Goal: Answer question/provide support

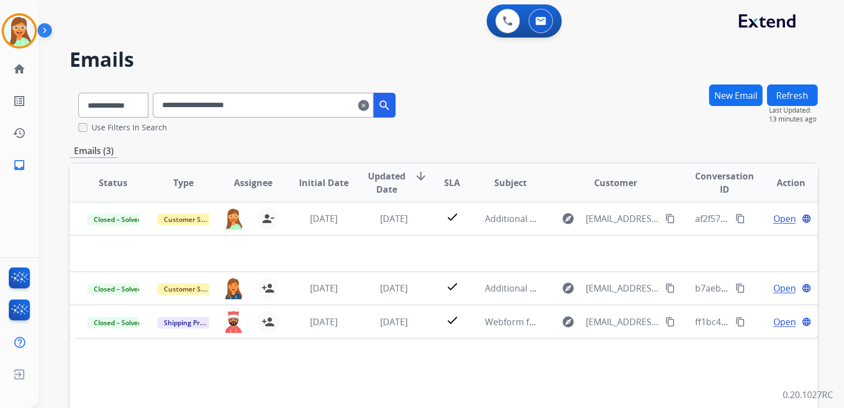
click at [369, 104] on mat-icon "clear" at bounding box center [363, 105] width 11 height 13
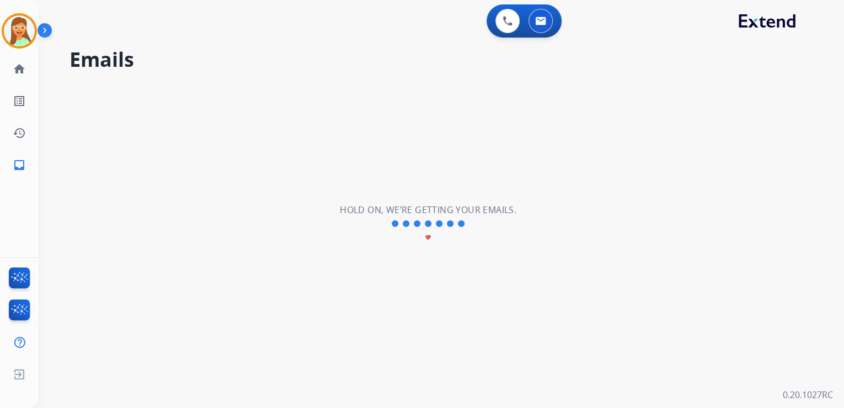
select select "**********"
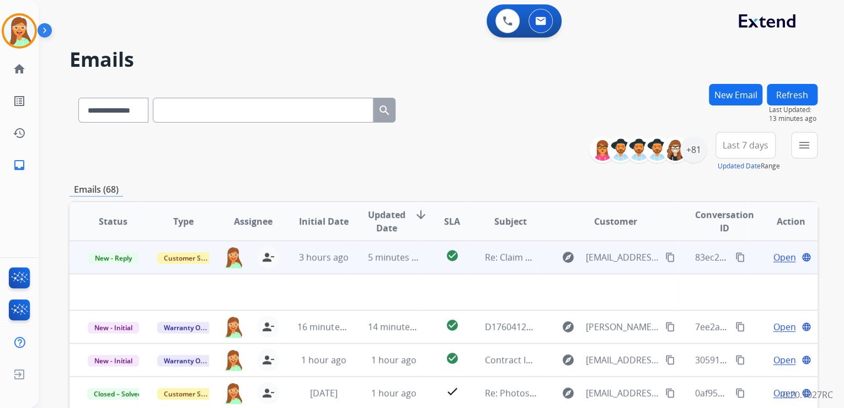
click at [548, 269] on td "explore [EMAIL_ADDRESS][PERSON_NAME][DOMAIN_NAME] content_copy" at bounding box center [607, 256] width 140 height 33
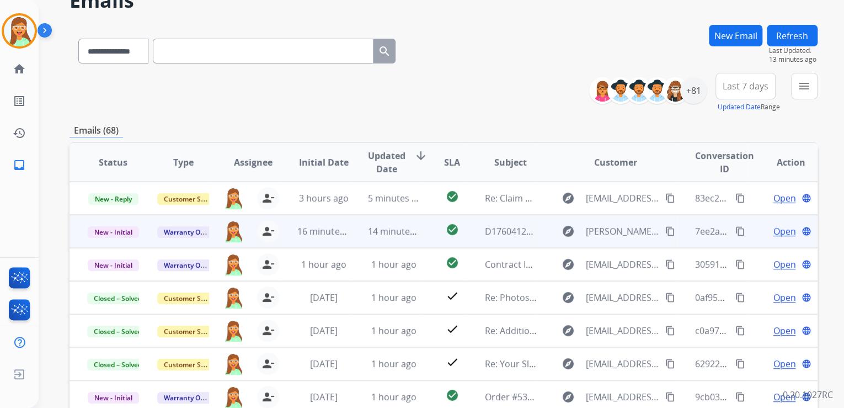
scroll to position [220, 0]
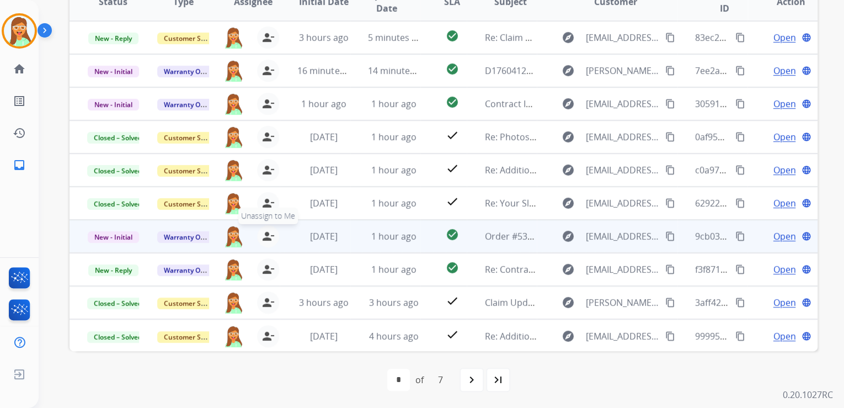
click at [270, 236] on mat-icon "person_remove" at bounding box center [267, 235] width 13 height 13
click at [270, 236] on mat-icon "person_add" at bounding box center [268, 235] width 13 height 13
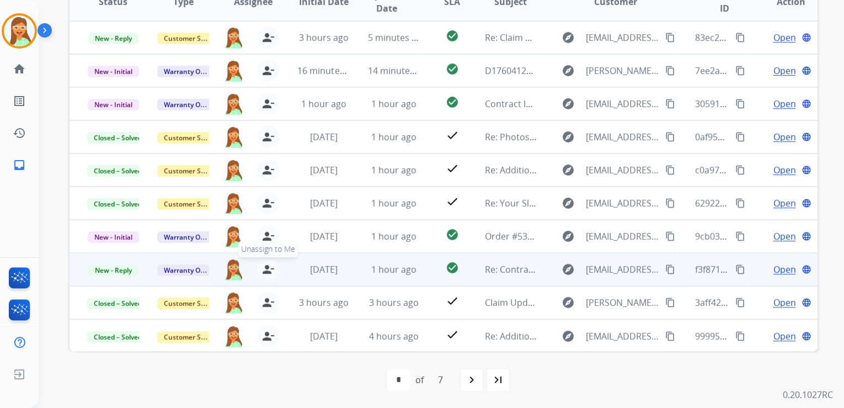
click at [270, 270] on mat-icon "person_remove" at bounding box center [267, 269] width 13 height 13
click at [271, 268] on mat-icon "person_remove" at bounding box center [267, 269] width 13 height 13
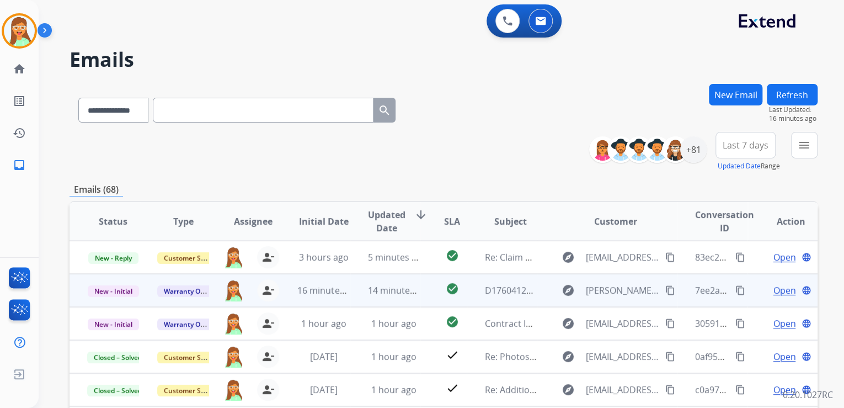
scroll to position [0, 0]
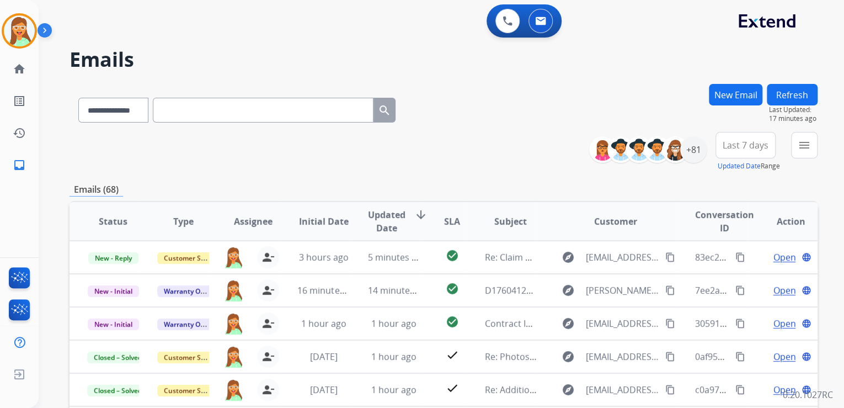
click at [204, 104] on input "text" at bounding box center [263, 110] width 221 height 25
paste input "**********"
type input "**********"
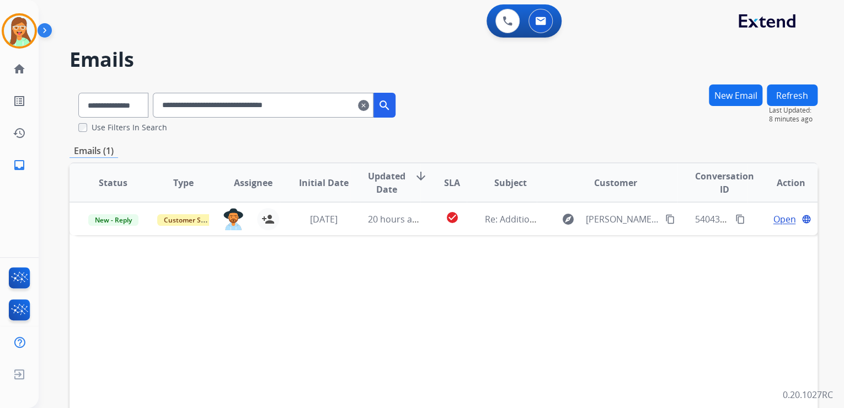
click at [369, 102] on mat-icon "clear" at bounding box center [363, 105] width 11 height 13
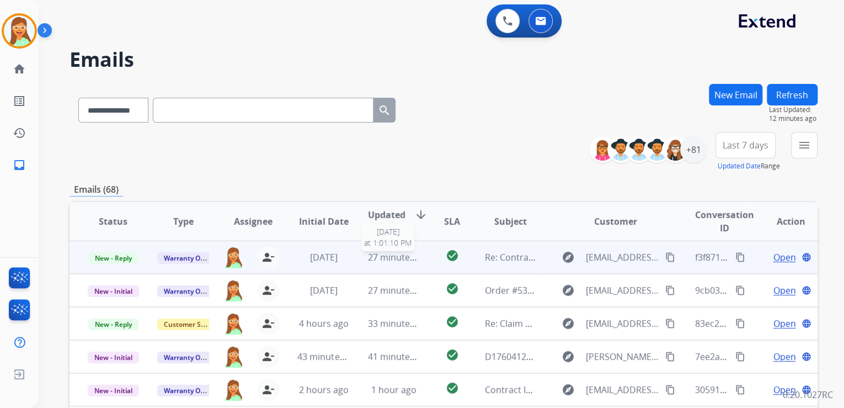
scroll to position [1, 0]
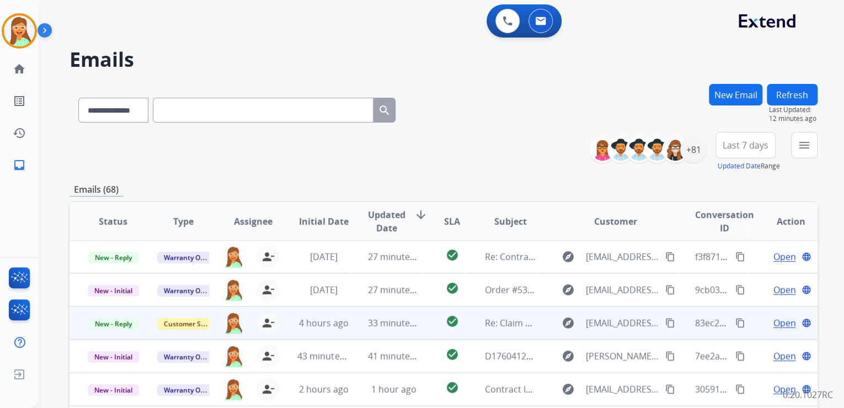
click at [702, 333] on div "83ec21f7-60b9-4701-8010-c06999bab11a content_copy" at bounding box center [721, 322] width 52 height 31
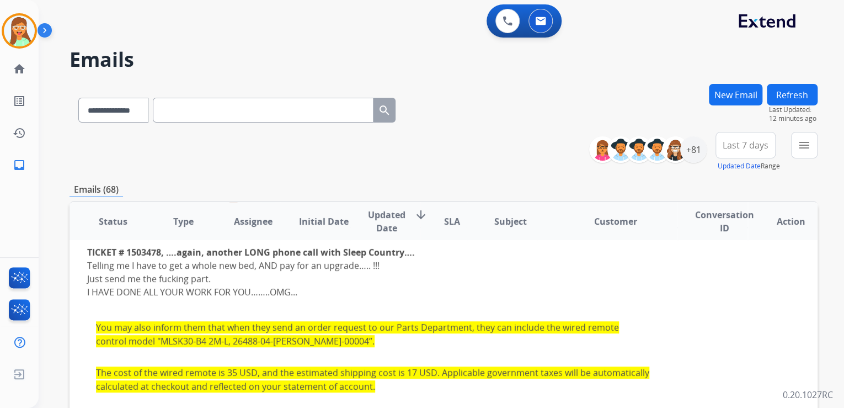
scroll to position [0, 0]
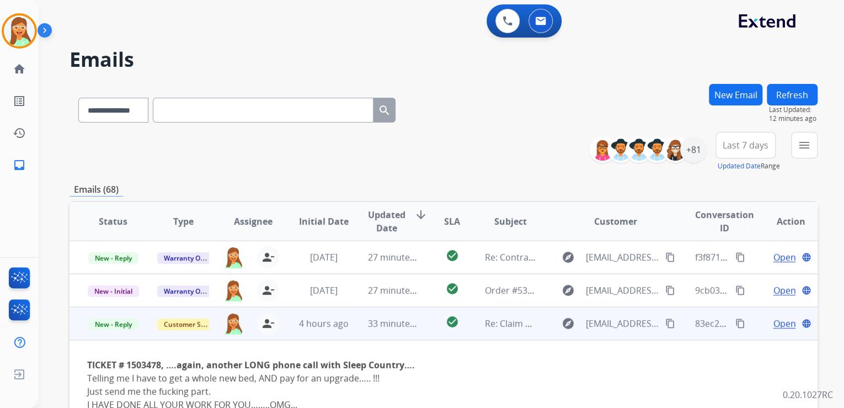
click at [773, 319] on span "Open" at bounding box center [784, 323] width 23 height 13
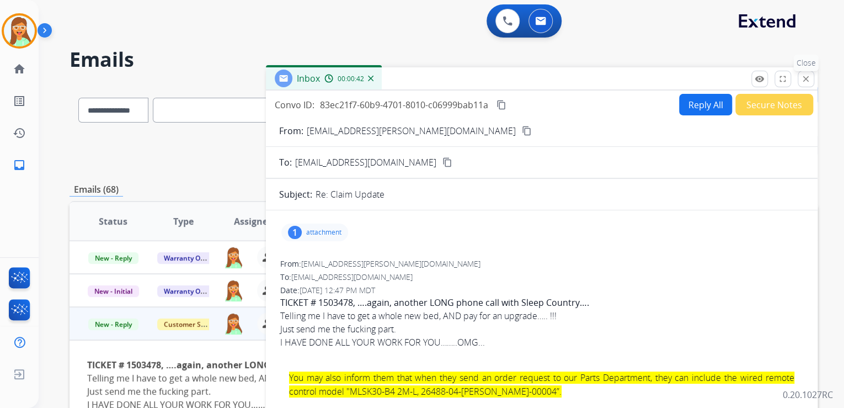
click at [800, 77] on button "close Close" at bounding box center [806, 79] width 17 height 17
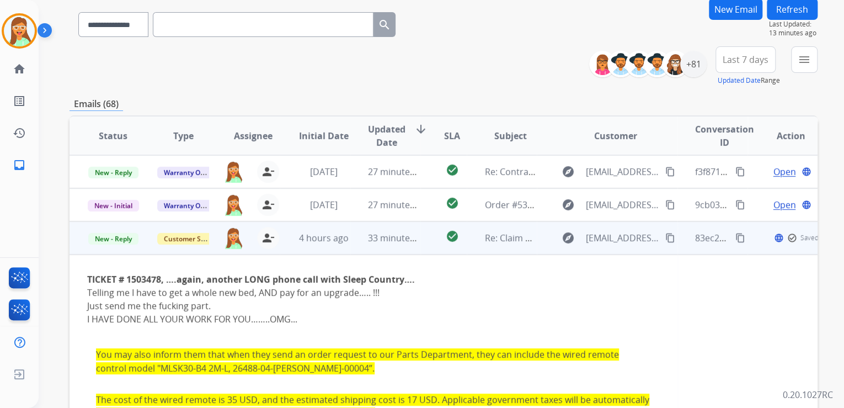
scroll to position [88, 0]
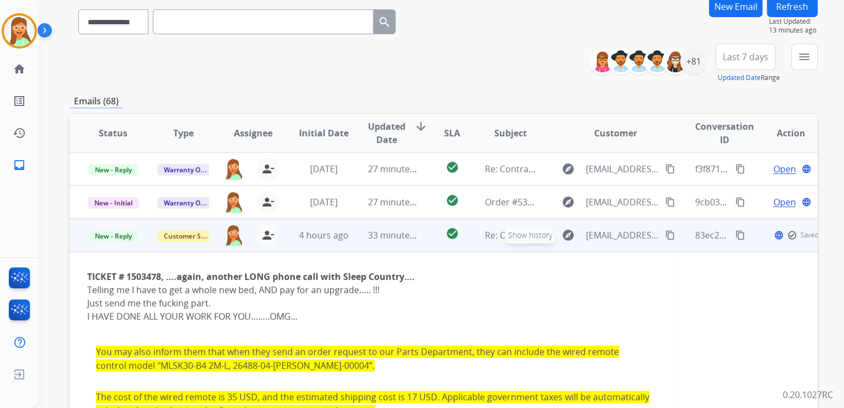
click at [559, 243] on button "explore Show history" at bounding box center [567, 235] width 26 height 18
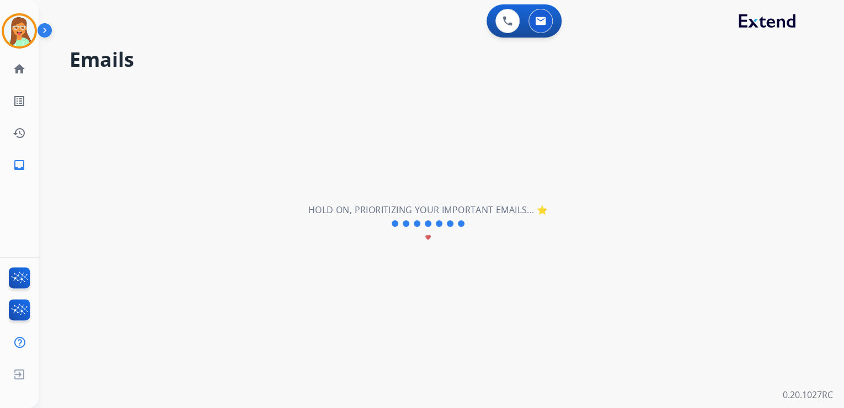
scroll to position [0, 0]
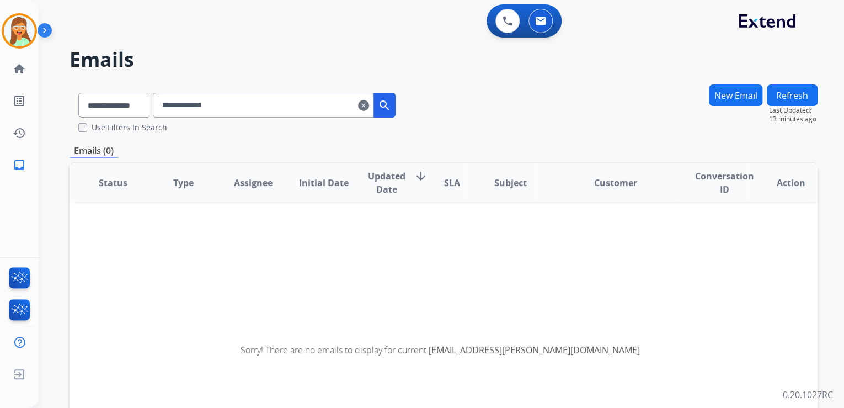
click at [371, 104] on input "**********" at bounding box center [263, 105] width 221 height 25
click at [369, 104] on mat-icon "clear" at bounding box center [363, 105] width 11 height 13
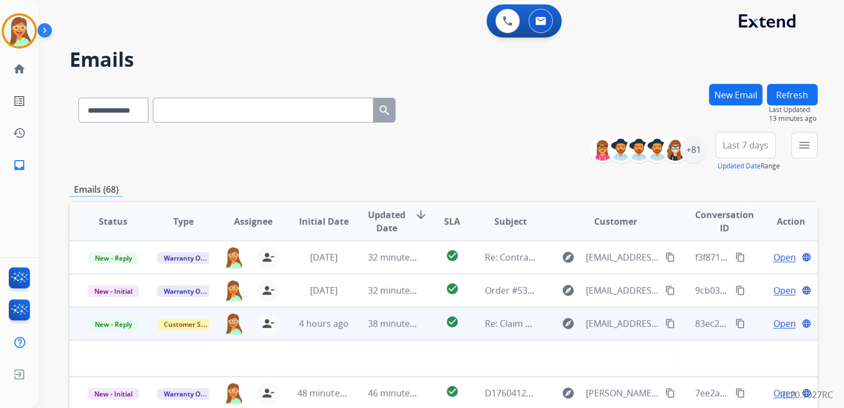
click at [618, 332] on td "explore [EMAIL_ADDRESS][PERSON_NAME][DOMAIN_NAME] content_copy" at bounding box center [607, 323] width 140 height 33
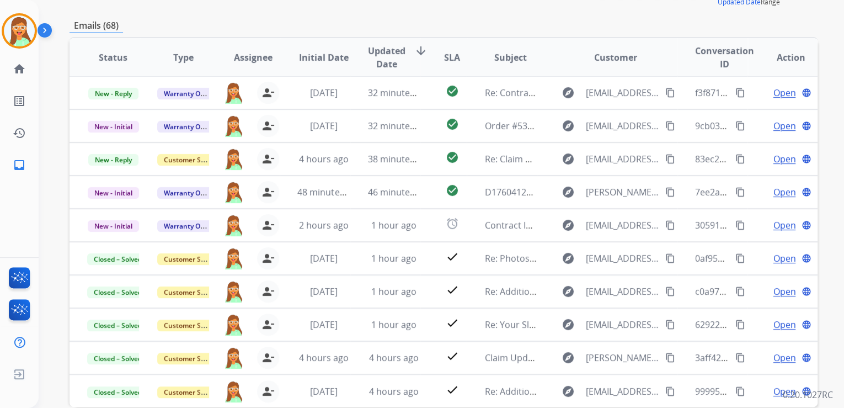
scroll to position [176, 0]
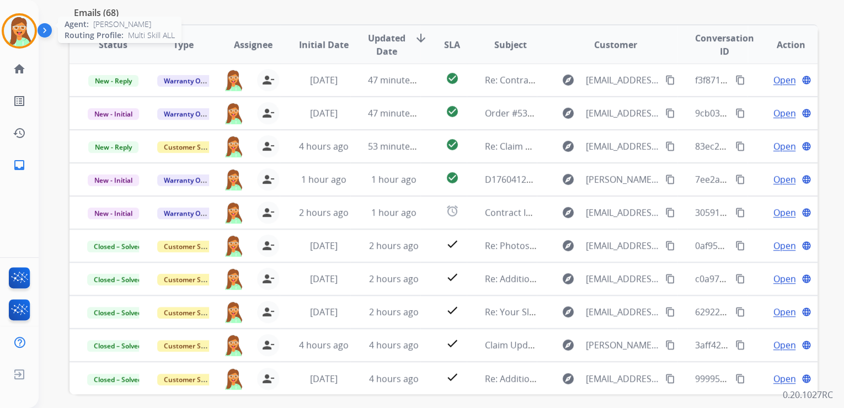
drag, startPoint x: 19, startPoint y: 35, endPoint x: 25, endPoint y: 34, distance: 6.2
click at [20, 35] on img at bounding box center [19, 30] width 31 height 31
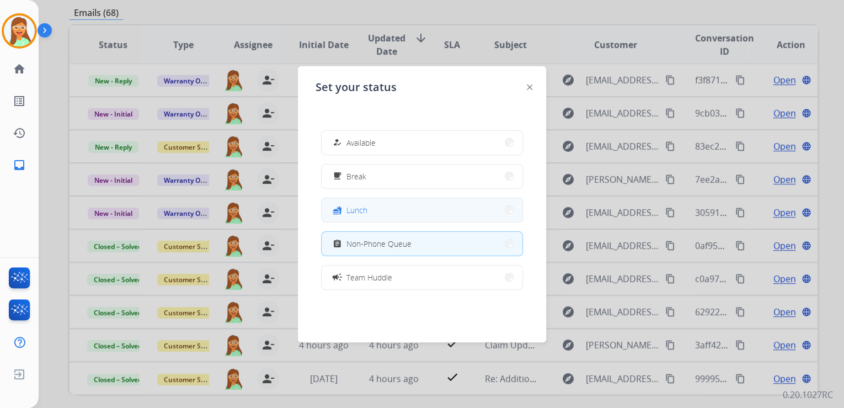
click at [402, 205] on button "fastfood Lunch" at bounding box center [422, 210] width 201 height 24
